Goal: Book appointment/travel/reservation

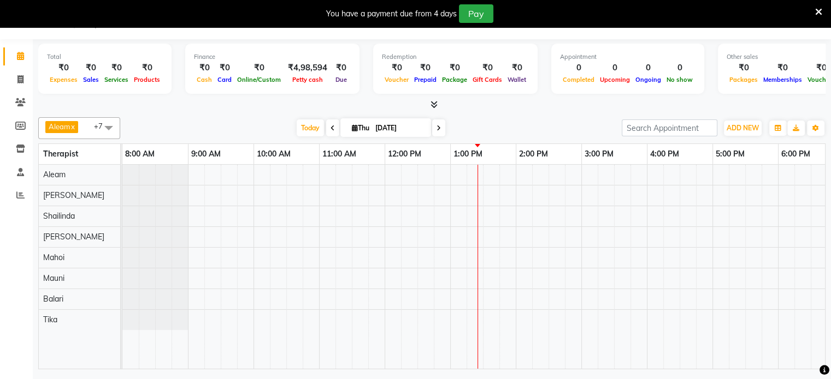
click at [817, 10] on icon at bounding box center [818, 12] width 7 height 10
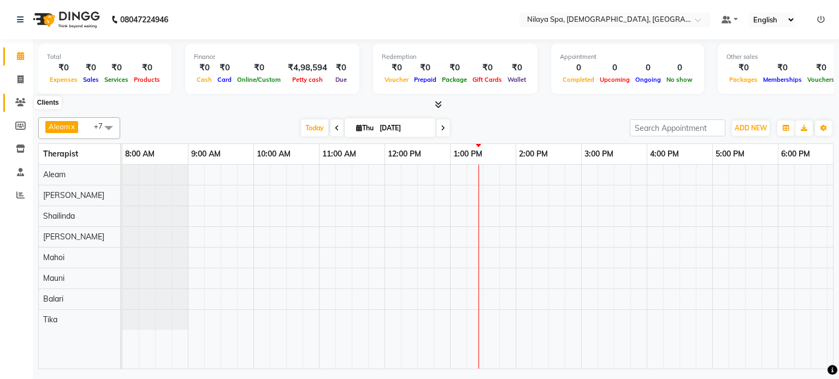
click at [19, 102] on icon at bounding box center [20, 102] width 10 height 8
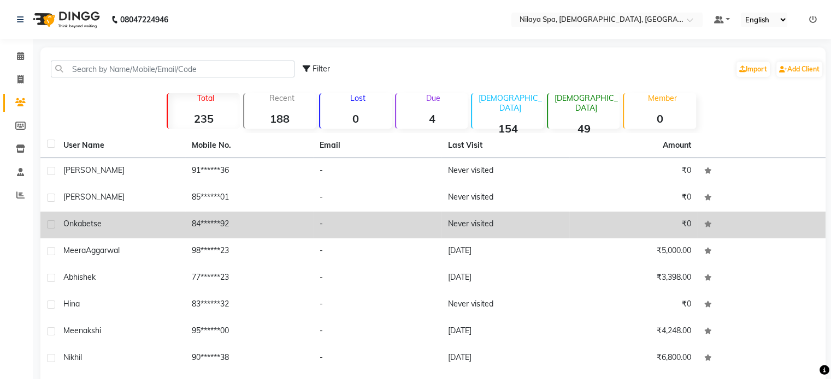
click at [92, 224] on span "Onkabetse" at bounding box center [82, 224] width 38 height 10
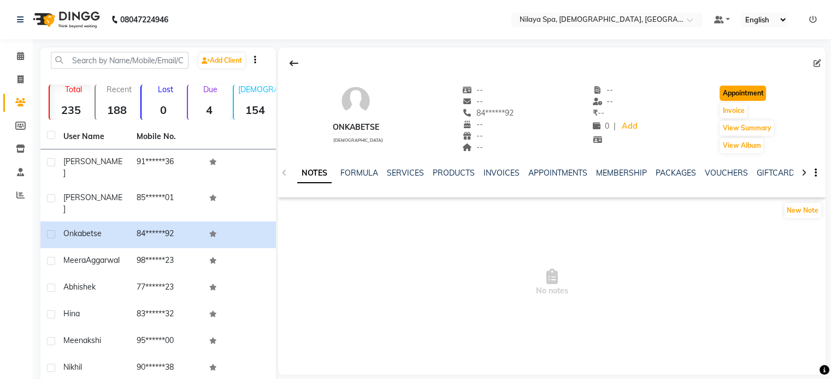
click at [743, 93] on button "Appointment" at bounding box center [742, 93] width 46 height 15
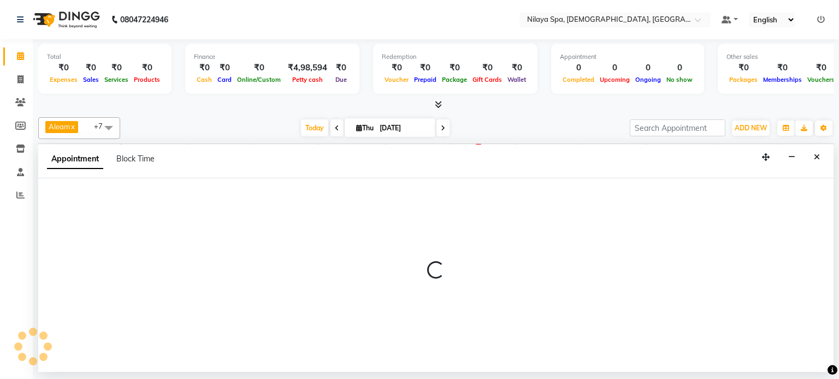
select select "540"
select select "tentative"
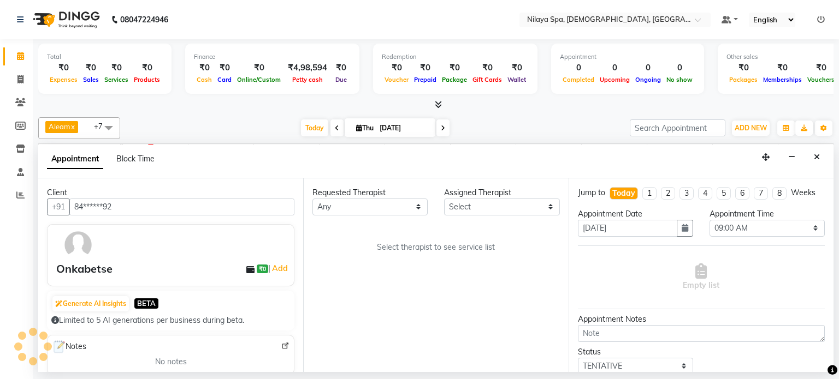
scroll to position [0, 328]
click at [420, 203] on select "Any [PERSON_NAME] Mahoi Mauni [PERSON_NAME] Punjima Shailinda Tika" at bounding box center [369, 207] width 115 height 17
select select "87834"
click at [312, 199] on select "Any [PERSON_NAME] Mahoi Mauni [PERSON_NAME] Punjima Shailinda Tika" at bounding box center [369, 207] width 115 height 17
select select "87834"
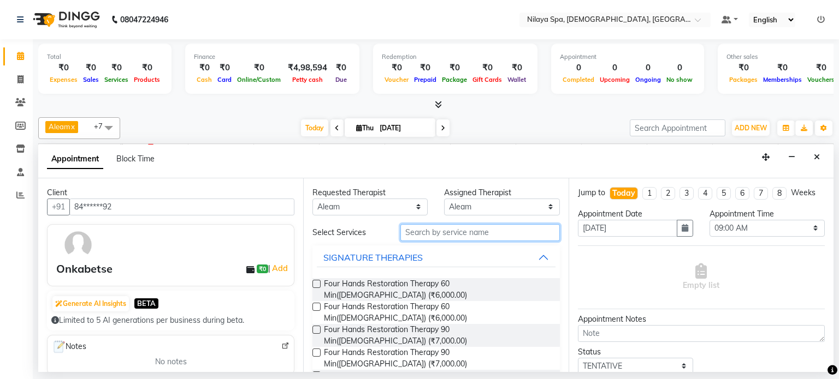
click at [424, 230] on input "text" at bounding box center [479, 232] width 159 height 17
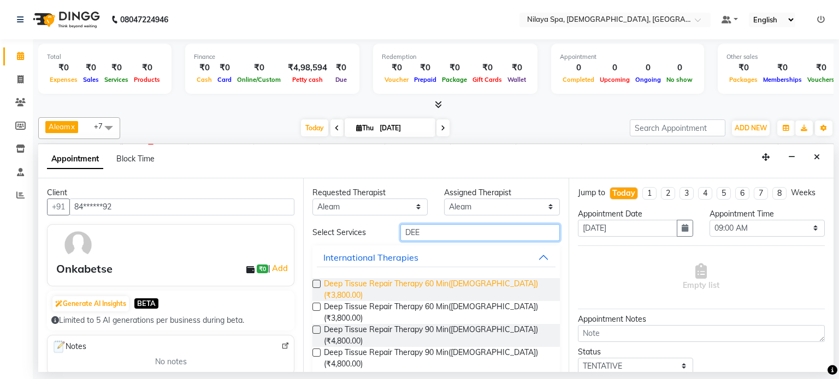
type input "DEE"
click at [406, 283] on span "Deep Tissue Repair Therapy 60 Min([DEMOGRAPHIC_DATA]) (₹3,800.00)" at bounding box center [437, 289] width 227 height 23
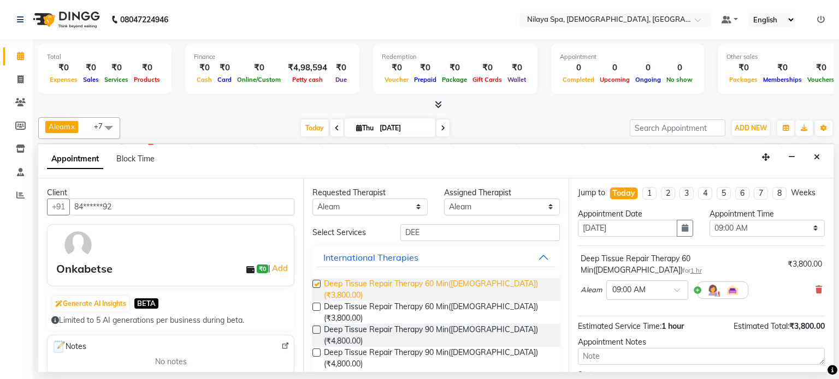
checkbox input "false"
click at [679, 288] on span at bounding box center [681, 293] width 14 height 11
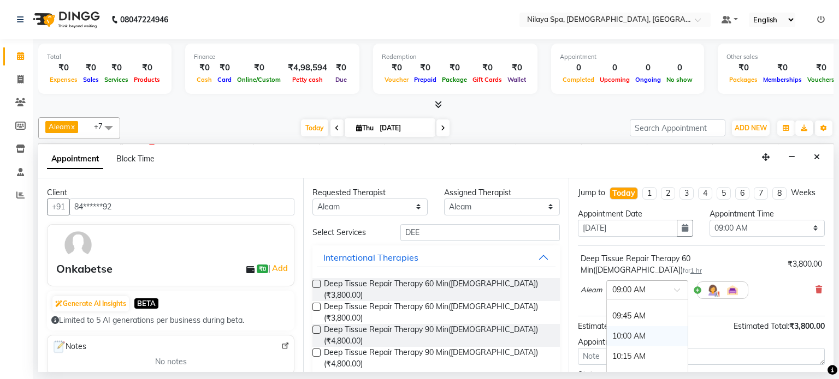
scroll to position [109, 0]
click at [639, 333] on div "10:45 AM" at bounding box center [647, 343] width 81 height 20
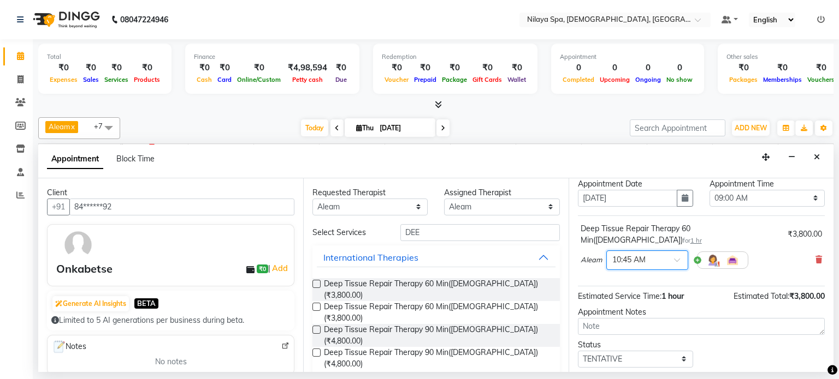
scroll to position [82, 0]
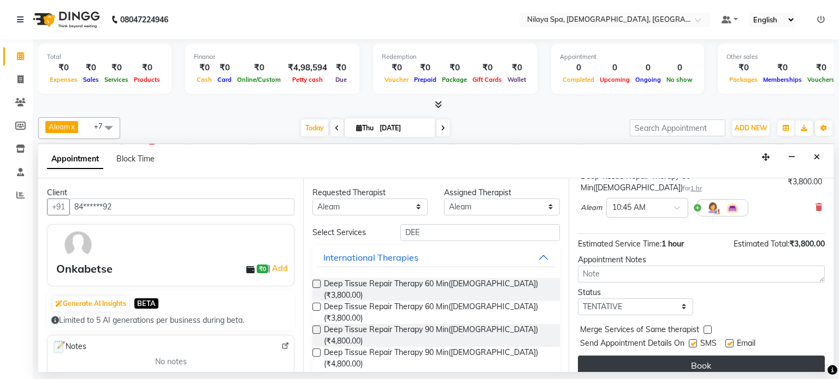
click at [704, 356] on button "Book" at bounding box center [701, 366] width 247 height 20
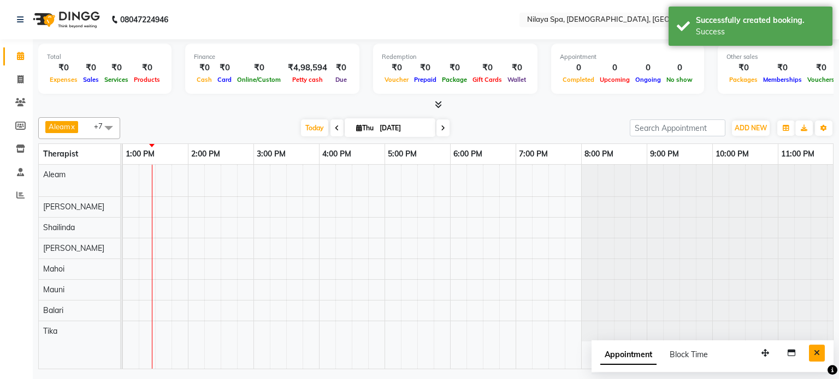
click at [821, 349] on button "Close" at bounding box center [817, 353] width 16 height 17
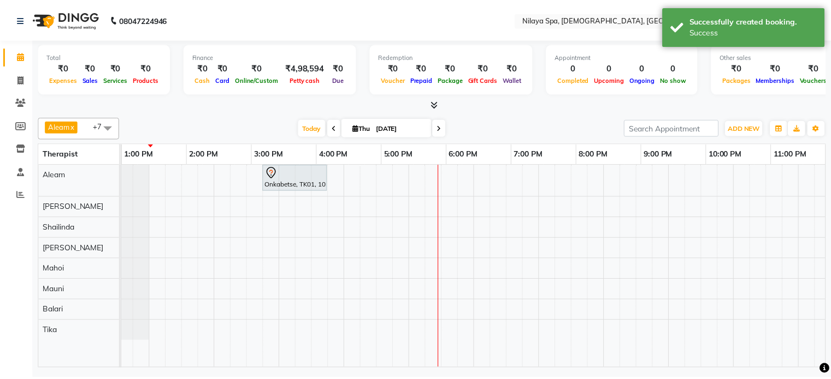
scroll to position [0, 0]
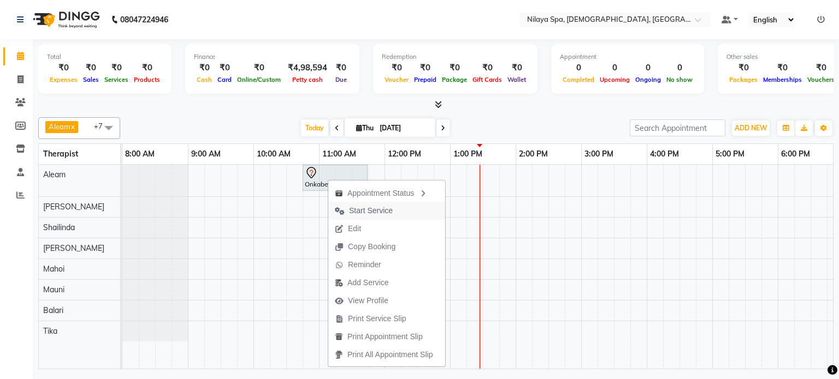
click at [367, 208] on span "Start Service" at bounding box center [371, 210] width 44 height 11
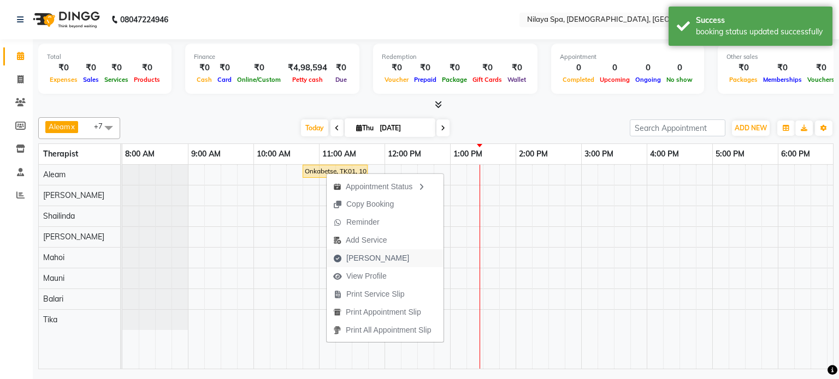
click at [354, 259] on span "[PERSON_NAME]" at bounding box center [377, 258] width 63 height 11
select select "8694"
select select "service"
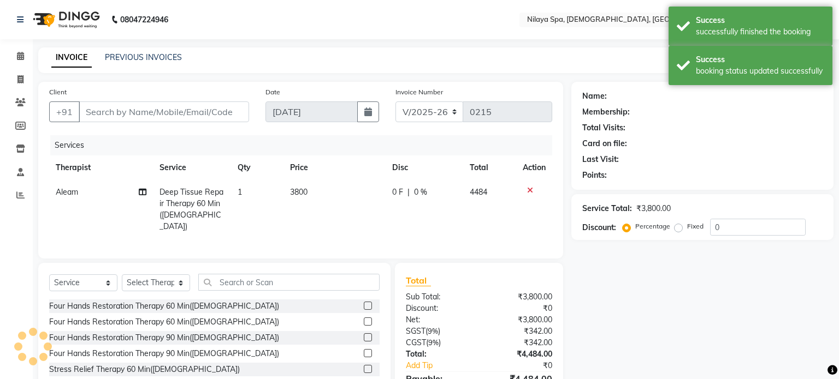
type input "84******92"
select select "87834"
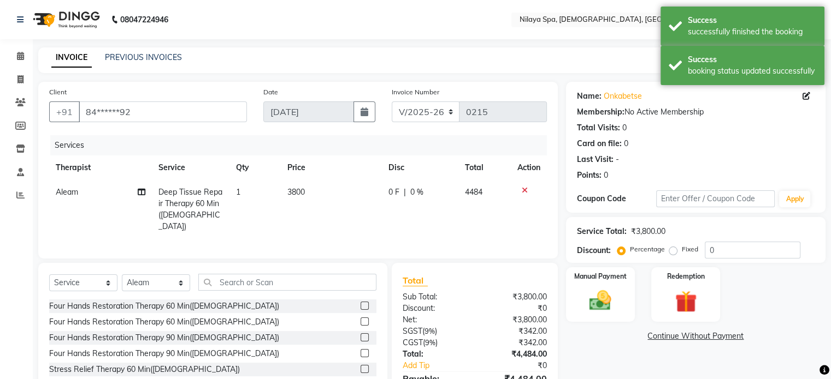
click at [394, 192] on span "0 F" at bounding box center [393, 192] width 11 height 11
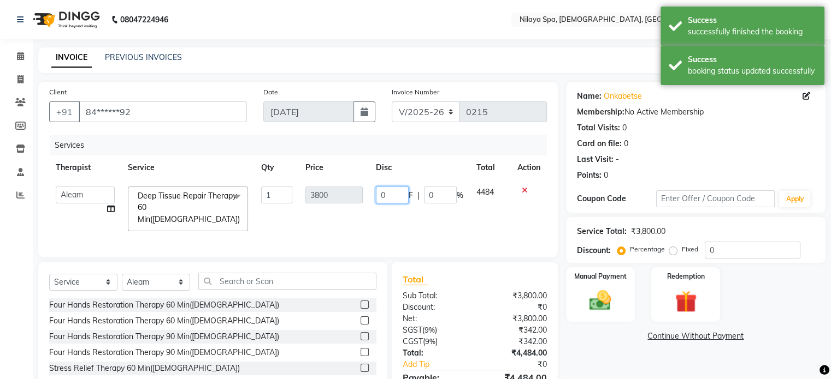
click at [388, 197] on input "0" at bounding box center [392, 195] width 33 height 17
type input "500"
click at [399, 209] on td "500 F | 0 %" at bounding box center [419, 209] width 100 height 58
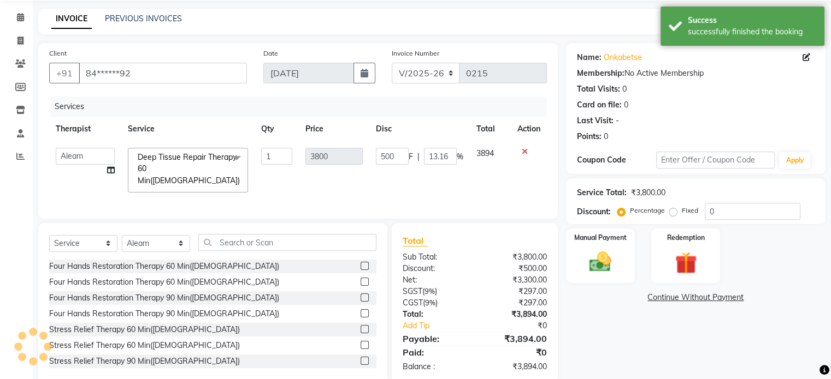
scroll to position [58, 0]
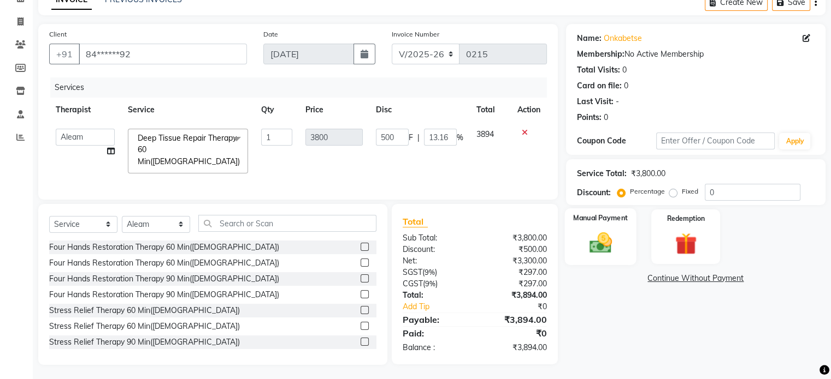
click at [604, 230] on img at bounding box center [600, 243] width 37 height 26
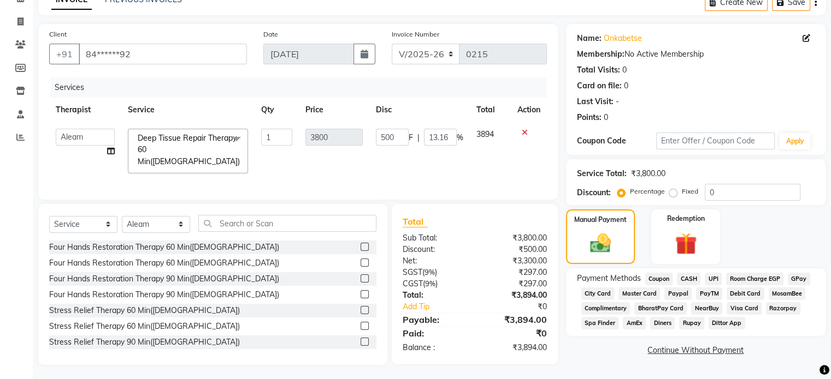
click at [738, 309] on span "Visa Card" at bounding box center [743, 309] width 35 height 13
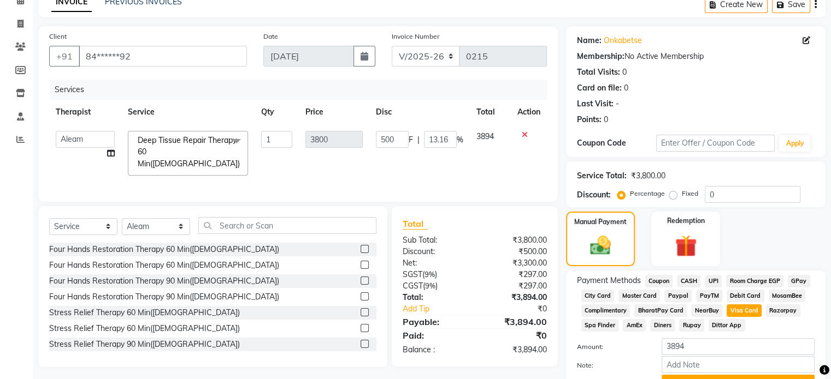
scroll to position [113, 0]
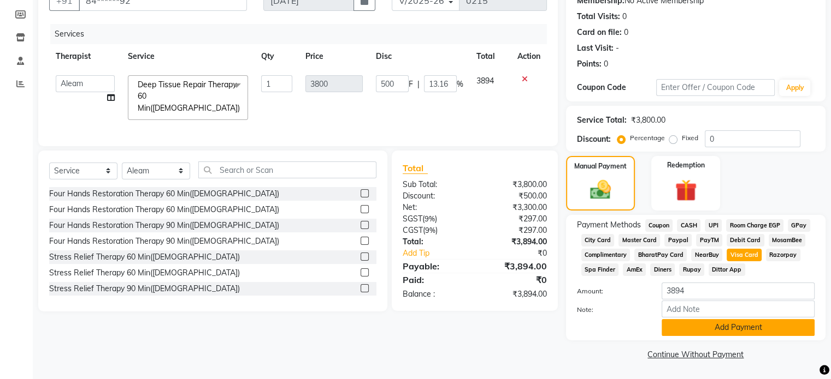
click at [714, 328] on button "Add Payment" at bounding box center [737, 327] width 153 height 17
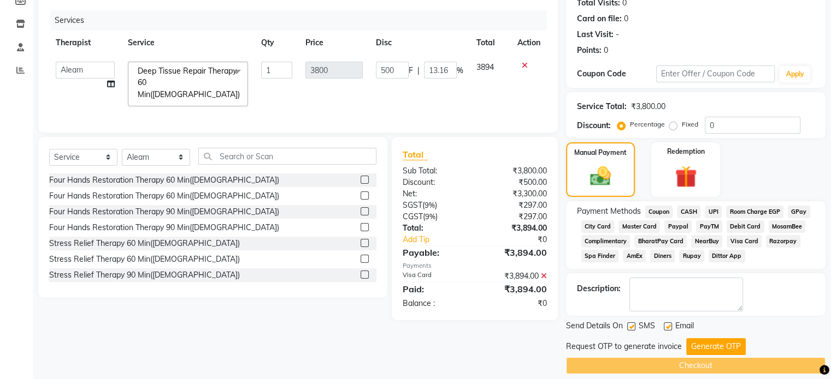
scroll to position [137, 0]
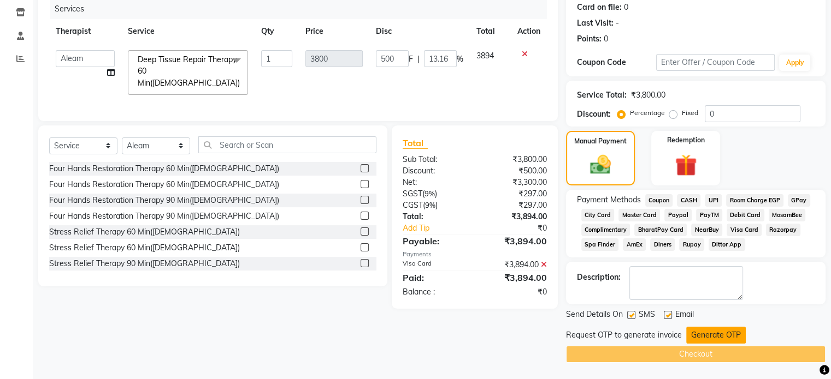
click at [699, 335] on button "Generate OTP" at bounding box center [716, 335] width 60 height 17
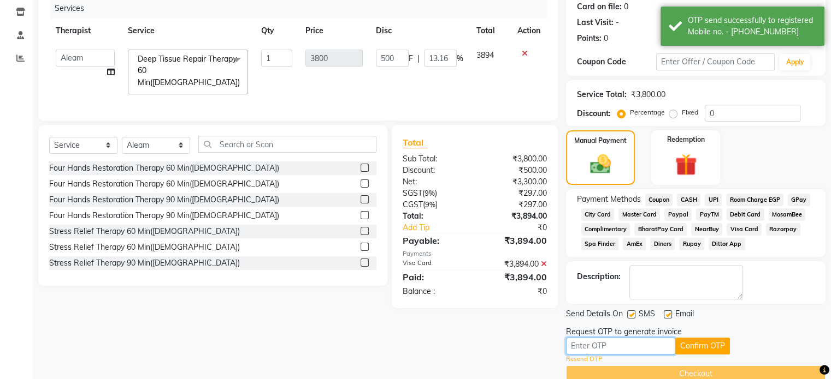
click at [604, 348] on input "text" at bounding box center [620, 346] width 109 height 17
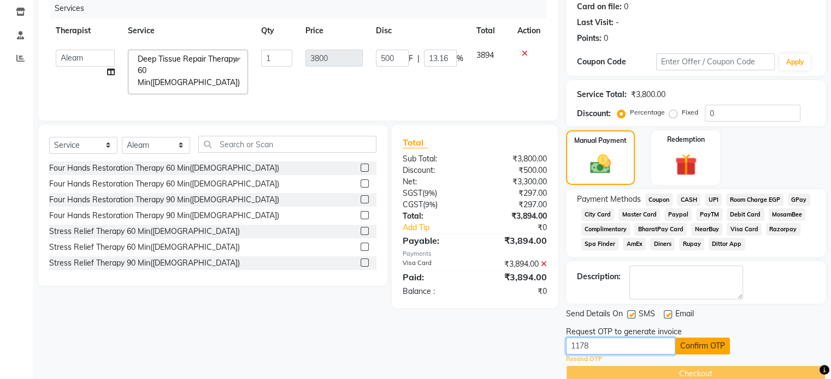
type input "1178"
click at [695, 347] on button "Confirm OTP" at bounding box center [702, 346] width 55 height 17
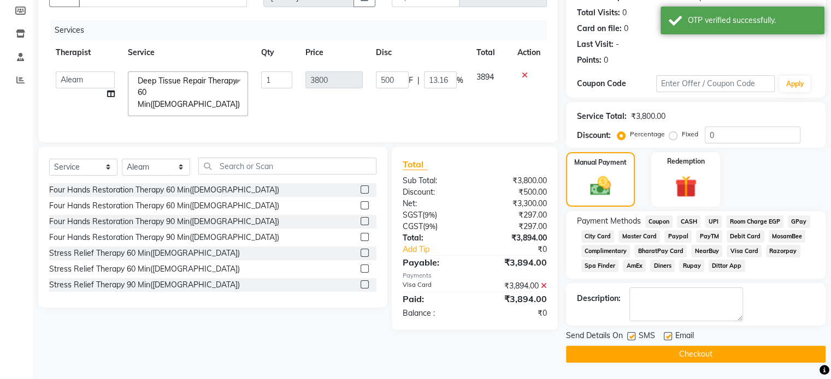
scroll to position [116, 0]
click at [667, 351] on button "Checkout" at bounding box center [695, 354] width 259 height 17
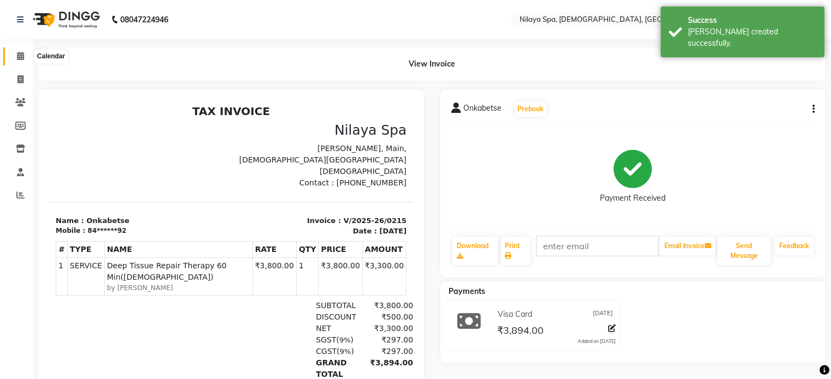
click at [19, 54] on icon at bounding box center [20, 56] width 7 height 8
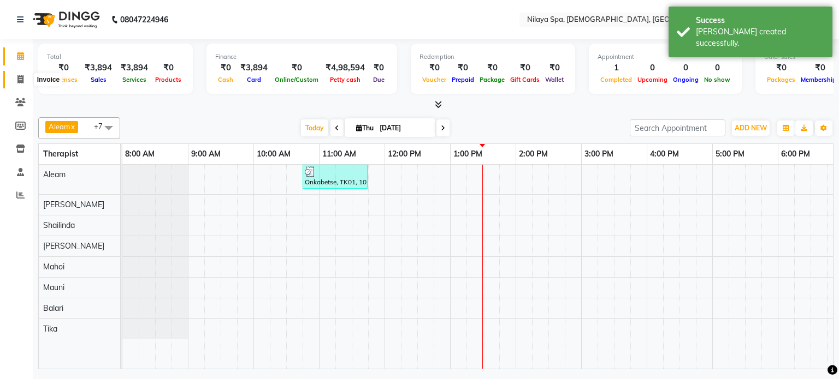
click at [20, 79] on icon at bounding box center [20, 79] width 6 height 8
select select "service"
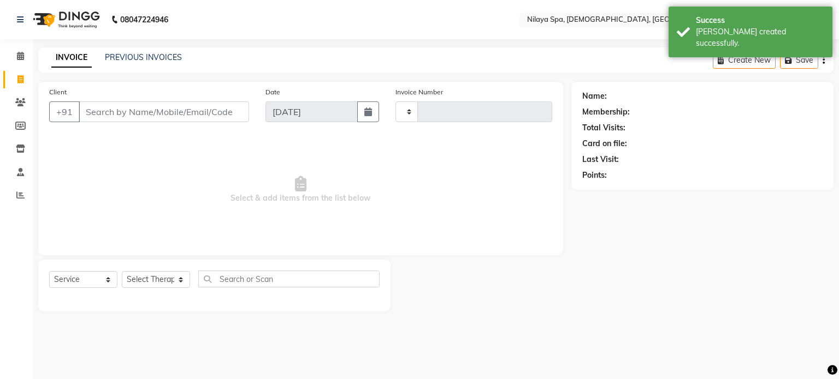
type input "0216"
select select "8694"
click at [132, 54] on link "PREVIOUS INVOICES" at bounding box center [143, 57] width 77 height 10
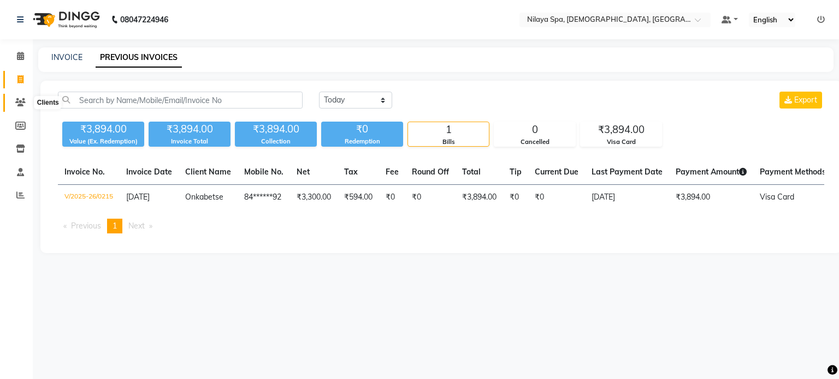
click at [21, 102] on icon at bounding box center [20, 102] width 10 height 8
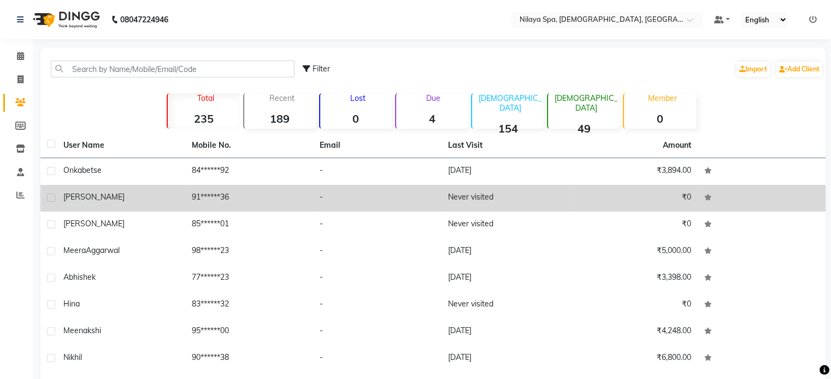
click at [79, 196] on span "[PERSON_NAME]" at bounding box center [93, 197] width 61 height 10
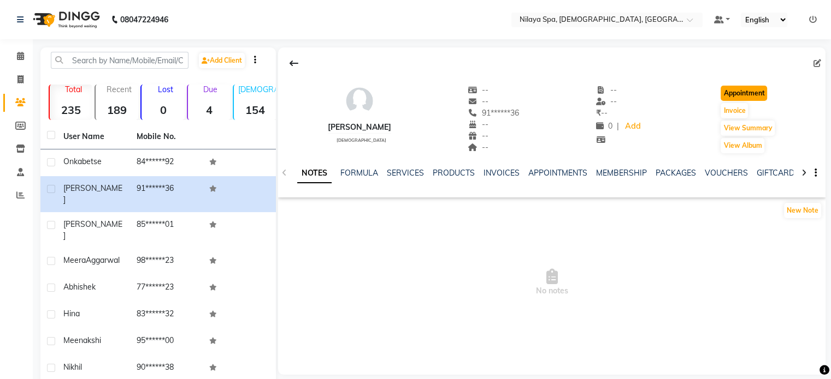
click at [732, 93] on button "Appointment" at bounding box center [743, 93] width 46 height 15
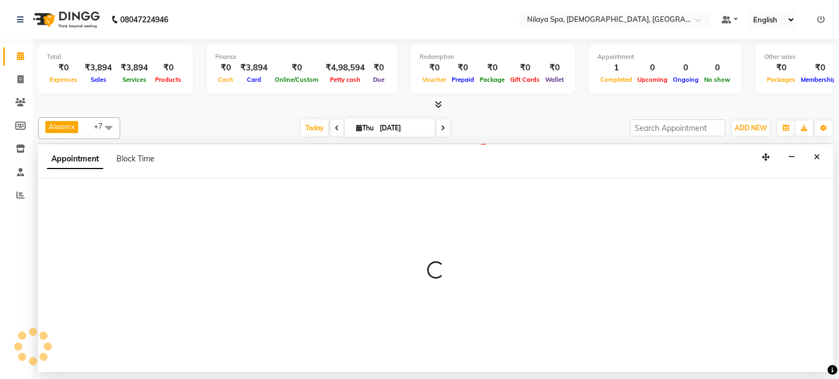
select select "tentative"
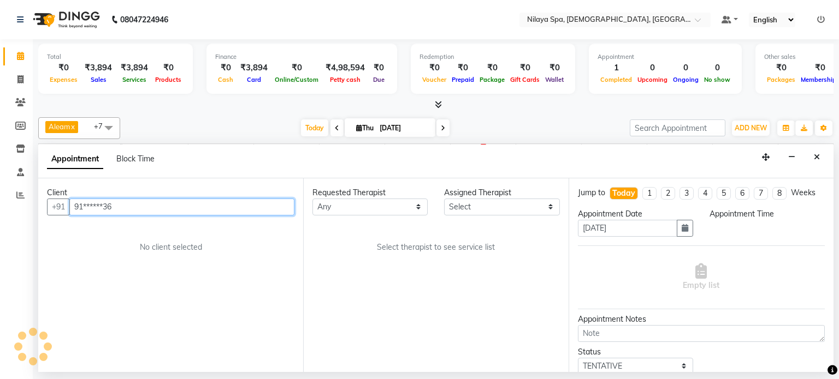
scroll to position [0, 328]
select select "540"
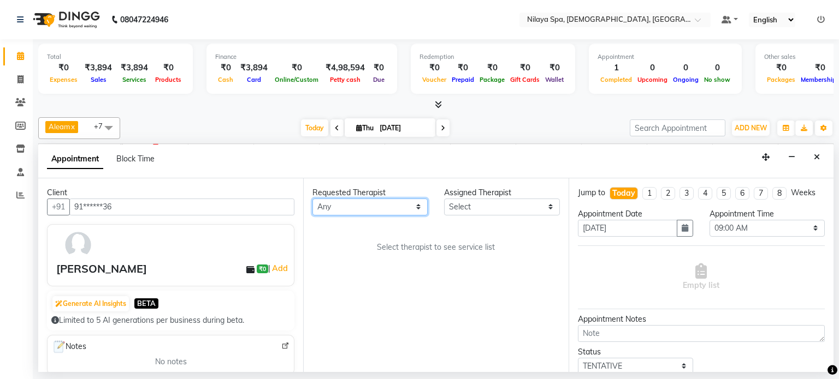
click at [417, 204] on select "Any [PERSON_NAME] Mahoi Mauni [PERSON_NAME] Punjima Shailinda Tika" at bounding box center [369, 207] width 115 height 17
select select "87837"
click at [312, 199] on select "Any [PERSON_NAME] Mahoi Mauni [PERSON_NAME] Punjima Shailinda Tika" at bounding box center [369, 207] width 115 height 17
select select "87837"
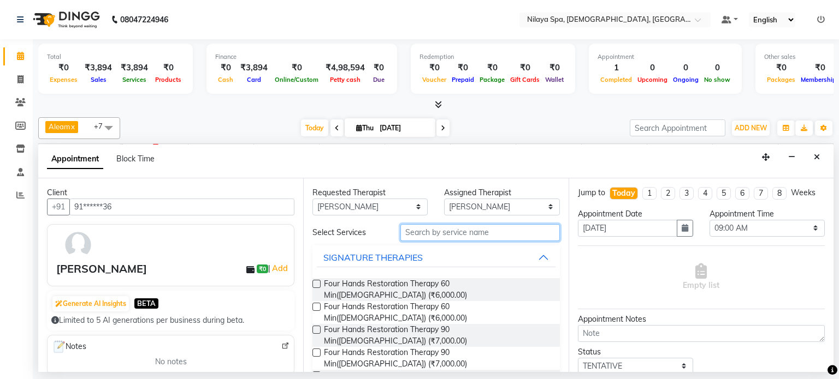
click at [438, 235] on input "text" at bounding box center [479, 232] width 159 height 17
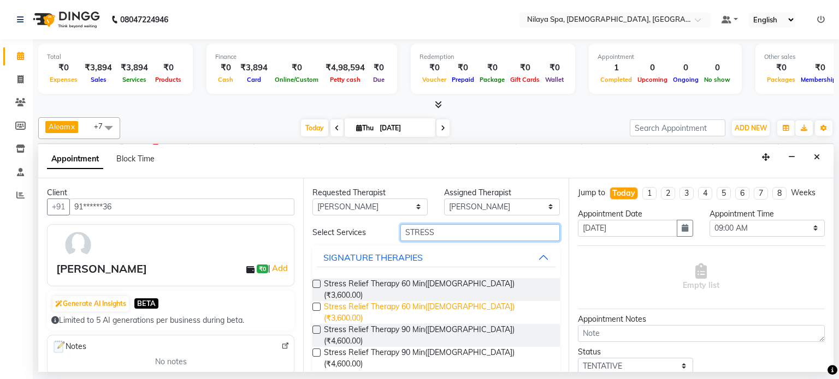
type input "STRESS"
click at [438, 301] on span "Stress Relief Therapy 60 Min([DEMOGRAPHIC_DATA]) (₹3,600.00)" at bounding box center [437, 312] width 227 height 23
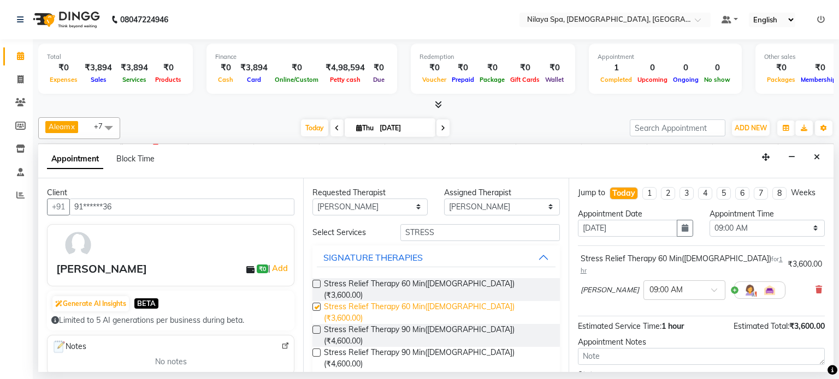
checkbox input "false"
click at [711, 288] on span at bounding box center [718, 293] width 14 height 11
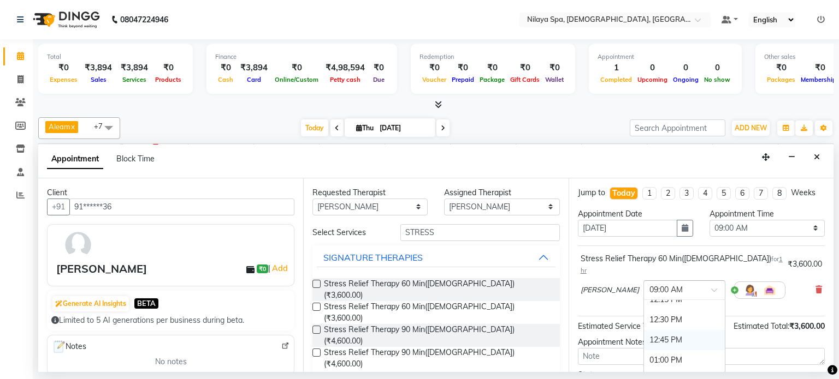
scroll to position [328, 0]
click at [644, 336] on div "01:30 PM" at bounding box center [684, 346] width 81 height 20
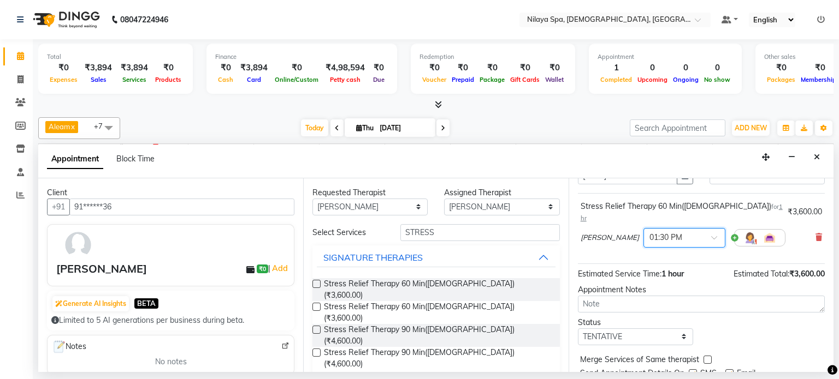
scroll to position [82, 0]
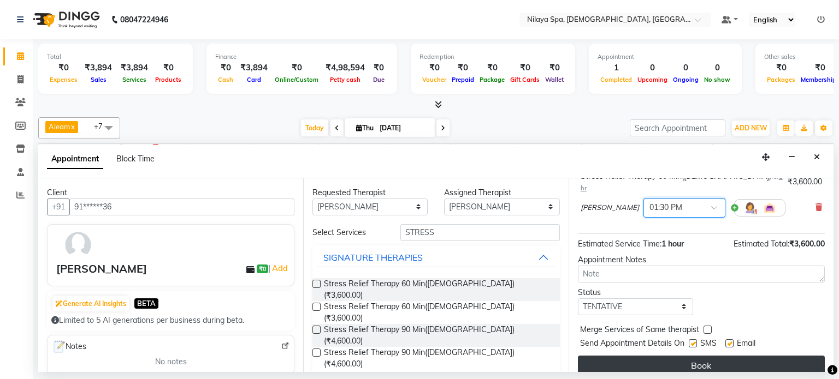
click at [668, 356] on button "Book" at bounding box center [701, 366] width 247 height 20
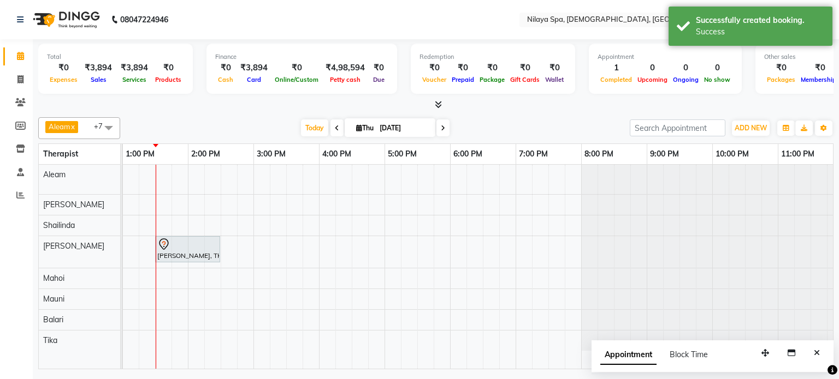
scroll to position [0, 0]
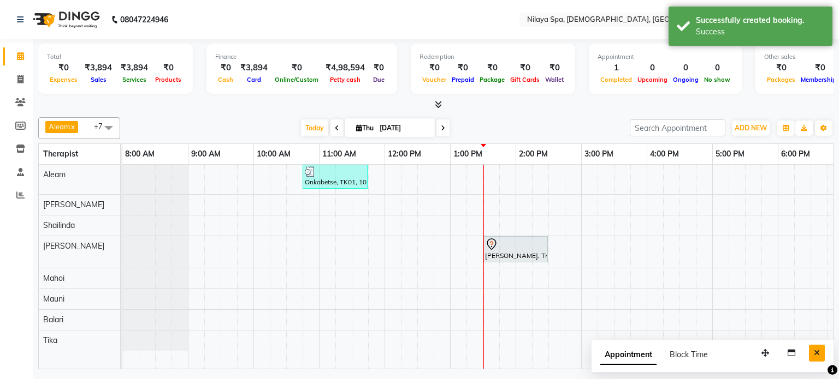
click at [819, 353] on icon "Close" at bounding box center [817, 353] width 6 height 8
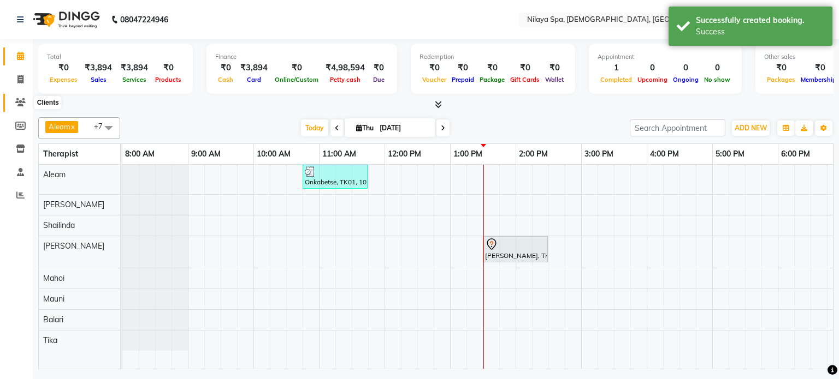
click at [20, 100] on icon at bounding box center [20, 102] width 10 height 8
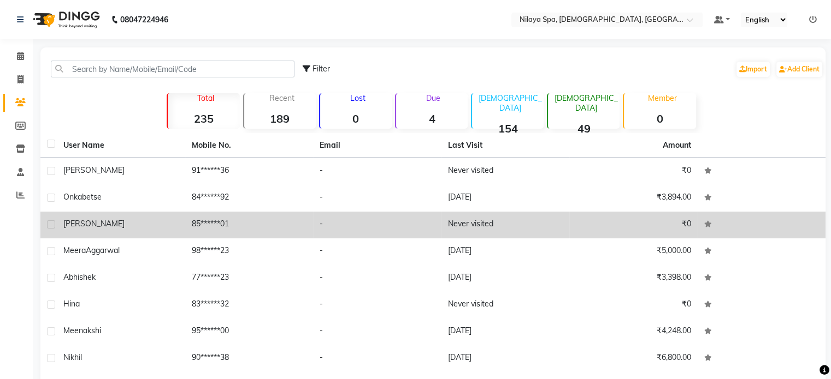
click at [84, 226] on span "[PERSON_NAME]" at bounding box center [93, 224] width 61 height 10
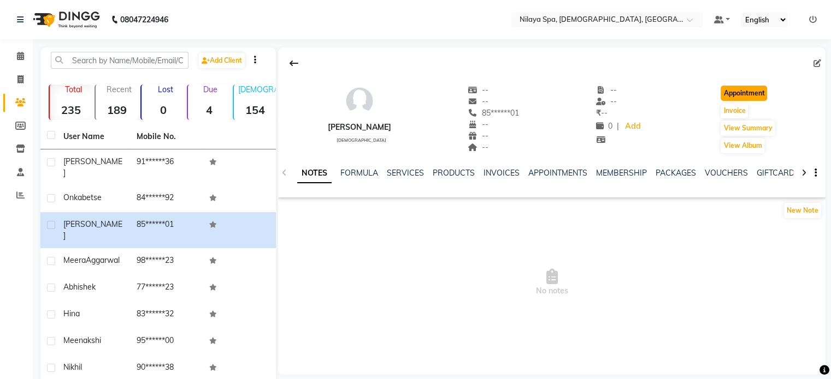
click at [737, 92] on button "Appointment" at bounding box center [743, 93] width 46 height 15
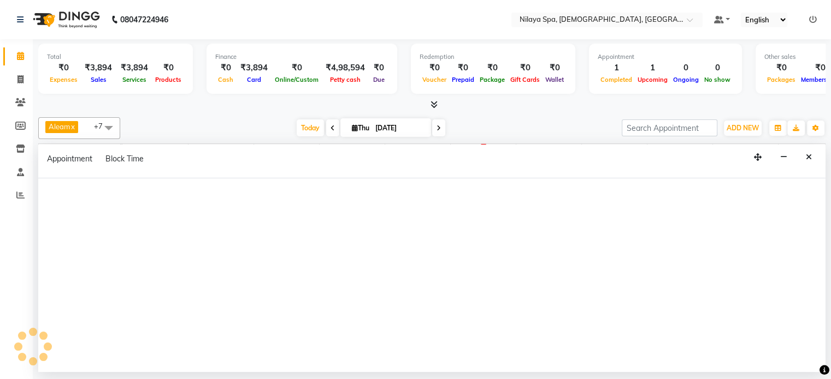
select select "tentative"
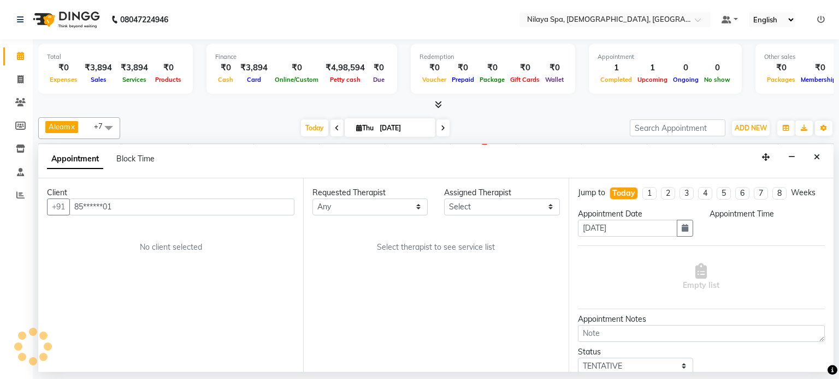
scroll to position [0, 328]
select select "540"
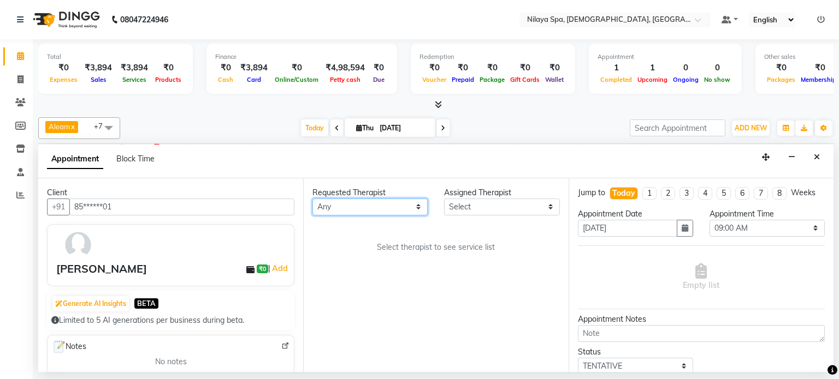
click at [416, 205] on select "Any [PERSON_NAME] Mahoi Mauni [PERSON_NAME] Punjima Shailinda Tika" at bounding box center [369, 207] width 115 height 17
select select "87835"
click at [312, 199] on select "Any [PERSON_NAME] Mahoi Mauni [PERSON_NAME] Punjima Shailinda Tika" at bounding box center [369, 207] width 115 height 17
select select "87835"
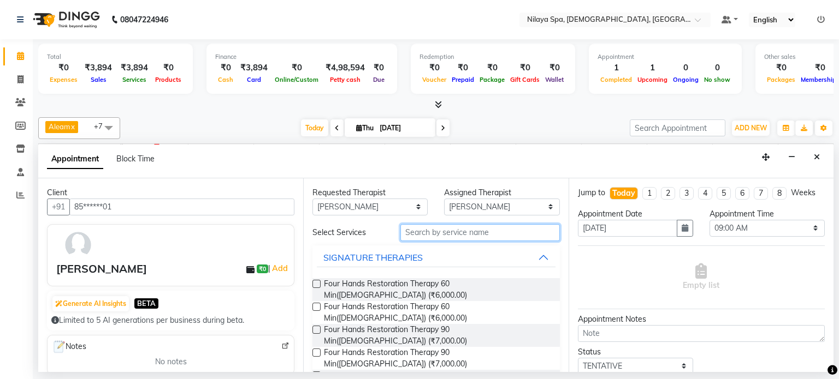
click at [441, 232] on input "text" at bounding box center [479, 232] width 159 height 17
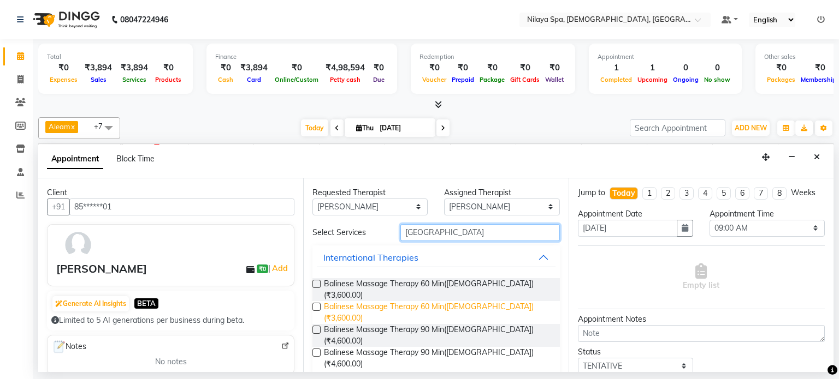
type input "[GEOGRAPHIC_DATA]"
click at [461, 301] on span "Balinese Massage Therapy 60 Min([DEMOGRAPHIC_DATA]) (₹3,600.00)" at bounding box center [437, 312] width 227 height 23
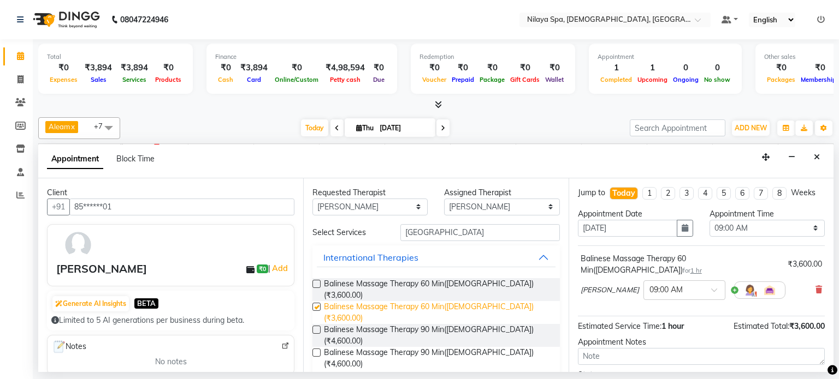
checkbox input "false"
click at [711, 288] on span at bounding box center [718, 293] width 14 height 11
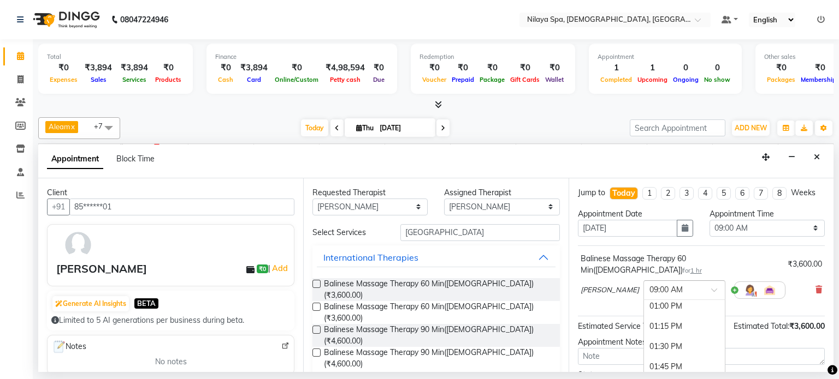
scroll to position [328, 0]
click at [644, 336] on div "01:30 PM" at bounding box center [684, 346] width 81 height 20
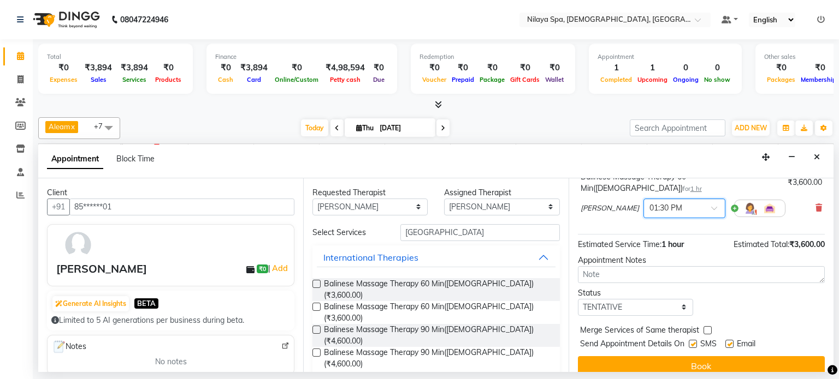
scroll to position [82, 0]
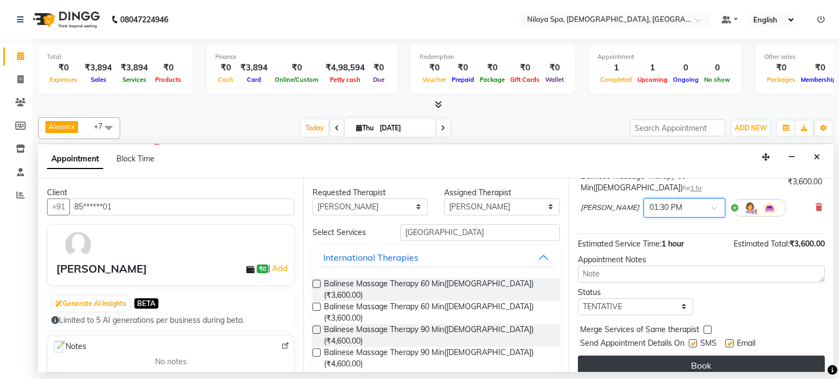
click at [683, 356] on button "Book" at bounding box center [701, 366] width 247 height 20
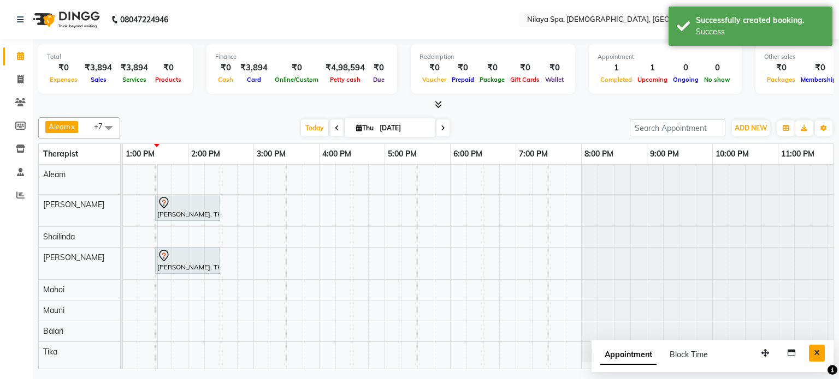
click at [817, 352] on icon "Close" at bounding box center [817, 353] width 6 height 8
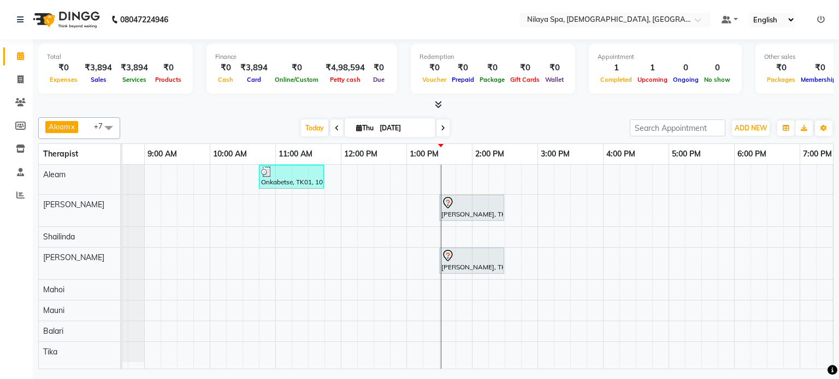
scroll to position [0, 0]
